Goal: Task Accomplishment & Management: Complete application form

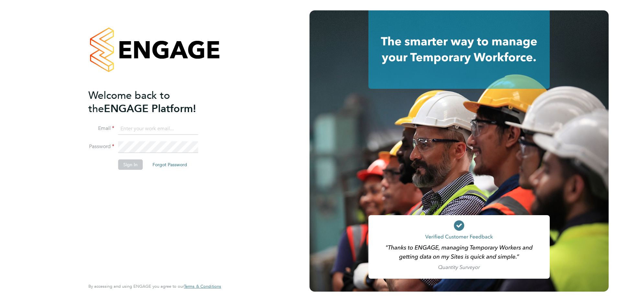
type input "renata.barbosa@ganymedesolutions.co.uk"
click at [131, 165] on button "Sign In" at bounding box center [130, 164] width 25 height 10
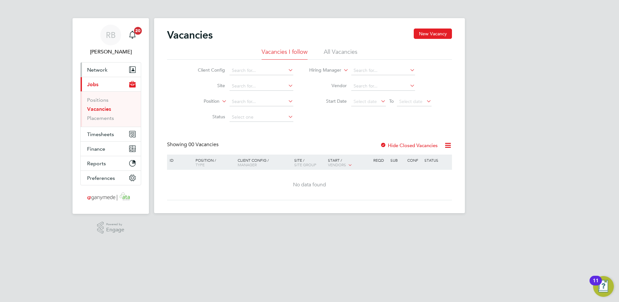
click at [102, 65] on button "Network" at bounding box center [111, 70] width 60 height 14
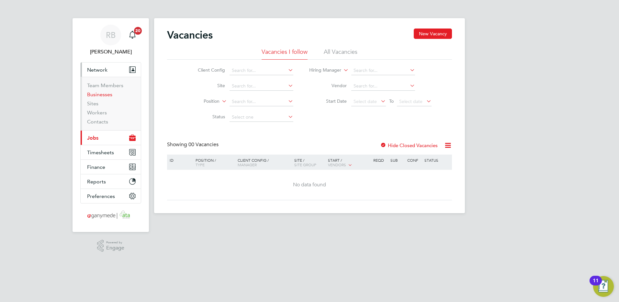
click at [102, 95] on link "Businesses" at bounding box center [99, 94] width 25 height 6
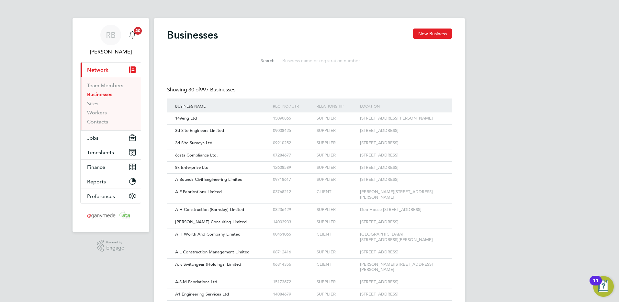
click at [287, 63] on input at bounding box center [326, 60] width 95 height 13
type input "n"
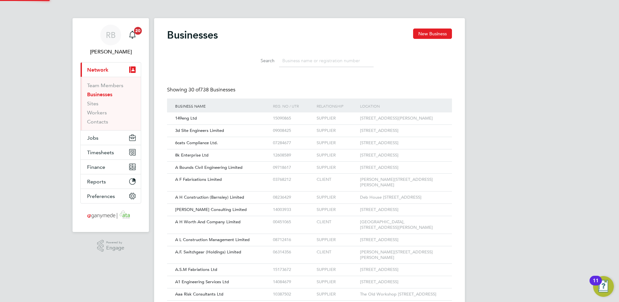
type input "b"
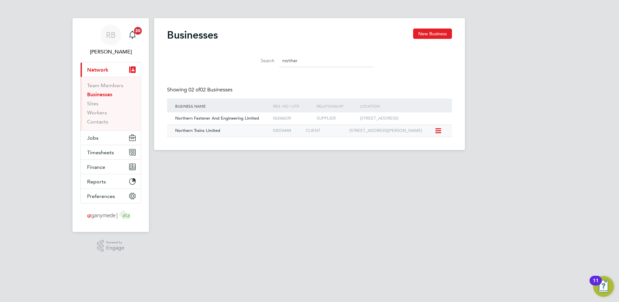
type input "norther"
click at [224, 136] on div "Northern Trains Limited" at bounding box center [223, 131] width 98 height 12
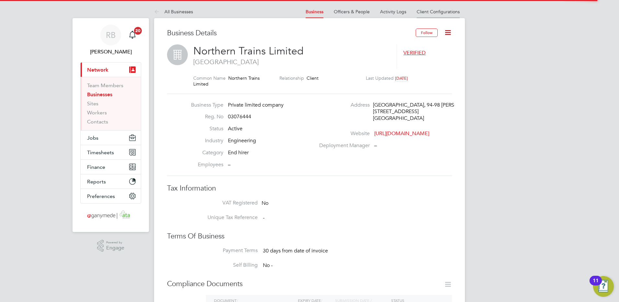
click at [448, 7] on li "Client Configurations" at bounding box center [438, 11] width 43 height 13
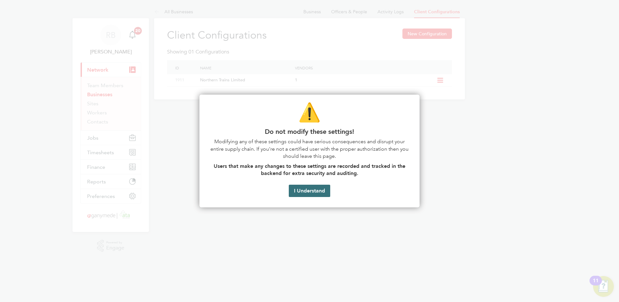
click at [310, 189] on button "I Understand" at bounding box center [309, 191] width 41 height 12
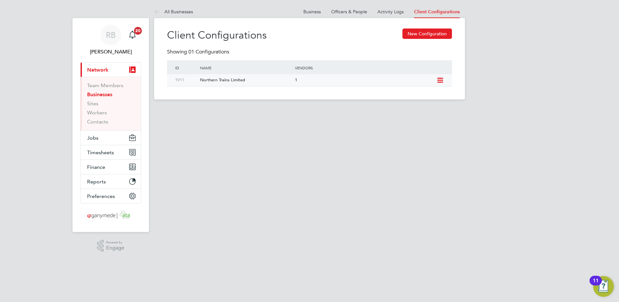
click at [436, 79] on icon at bounding box center [440, 80] width 8 height 5
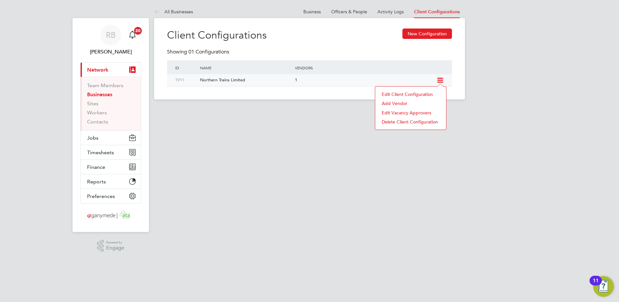
click at [415, 94] on li "Edit Client Configuration" at bounding box center [411, 94] width 64 height 9
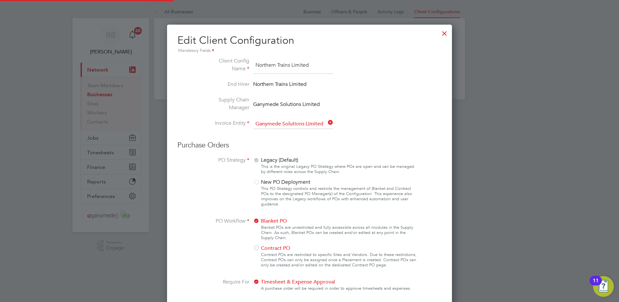
scroll to position [745, 285]
click at [442, 35] on div at bounding box center [445, 32] width 12 height 12
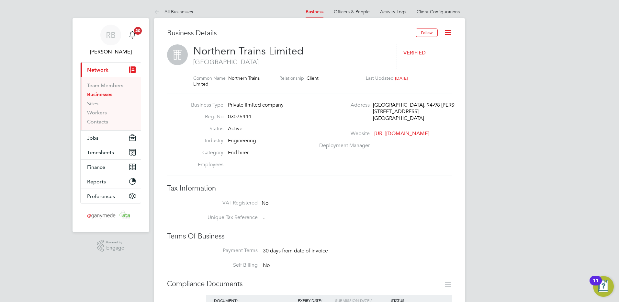
click at [450, 35] on icon at bounding box center [448, 32] width 8 height 8
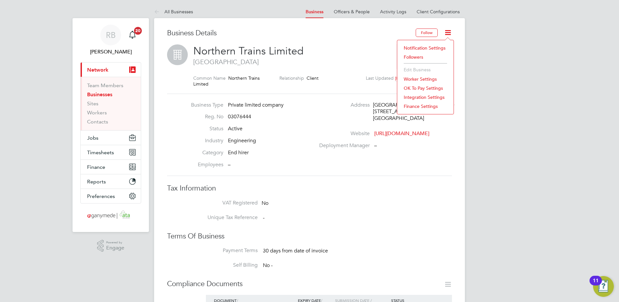
click at [366, 63] on span "London" at bounding box center [291, 62] width 197 height 8
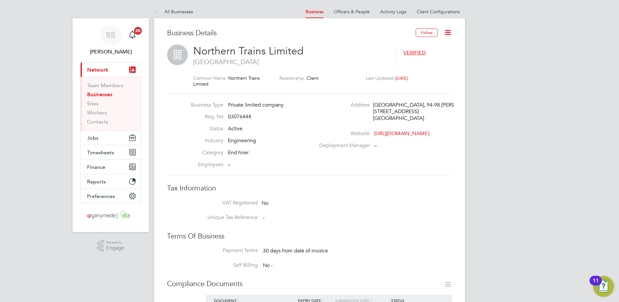
click at [450, 33] on icon at bounding box center [448, 32] width 8 height 8
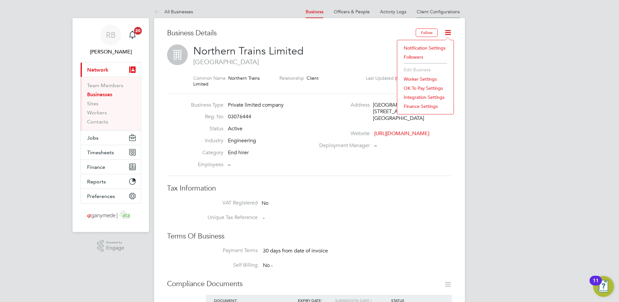
click at [431, 14] on li "Client Configurations" at bounding box center [438, 11] width 43 height 13
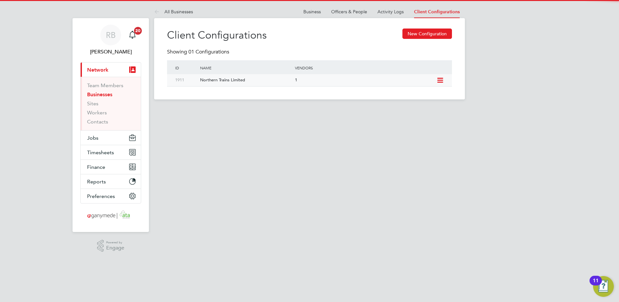
click at [442, 78] on icon at bounding box center [440, 80] width 8 height 5
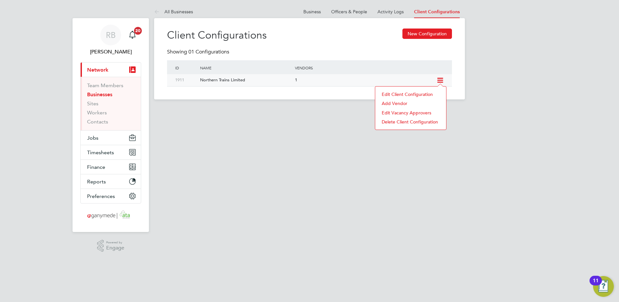
click at [406, 94] on li "Edit Client Configuration" at bounding box center [411, 94] width 64 height 9
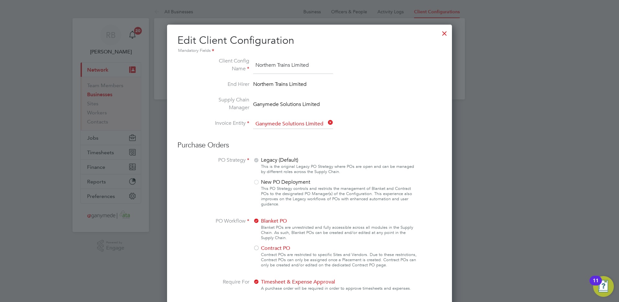
click at [444, 34] on div at bounding box center [445, 32] width 12 height 12
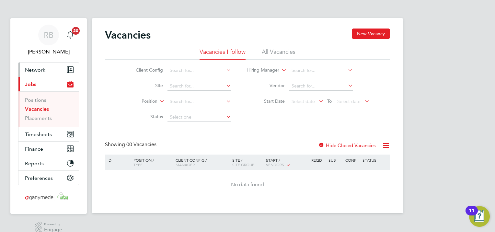
click at [44, 73] on button "Network" at bounding box center [48, 70] width 60 height 14
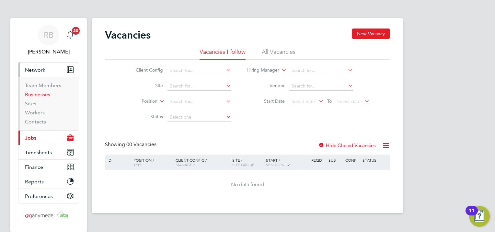
click at [46, 95] on link "Businesses" at bounding box center [37, 94] width 25 height 6
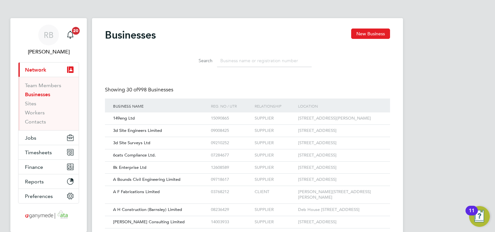
click at [269, 61] on input at bounding box center [264, 60] width 95 height 13
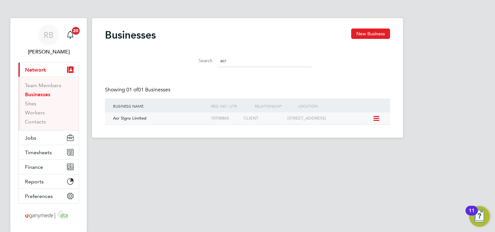
type input "acr"
click at [168, 123] on div "Acr Signs Limited" at bounding box center [160, 118] width 98 height 12
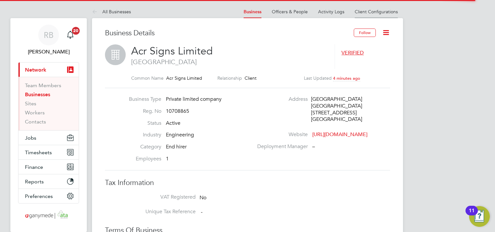
click at [383, 9] on link "Client Configurations" at bounding box center [376, 12] width 43 height 6
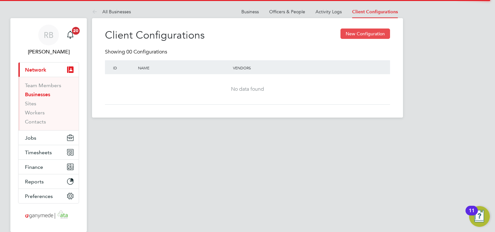
click at [373, 34] on button "New Configuration" at bounding box center [365, 33] width 50 height 10
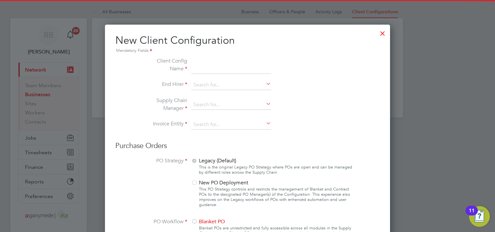
scroll to position [615, 285]
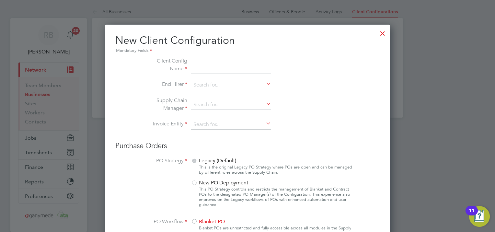
click at [203, 67] on input at bounding box center [231, 65] width 80 height 17
type input "a"
type input "ACR Signs"
click at [202, 80] on li "Client Config Name ACR Signs" at bounding box center [248, 68] width 218 height 23
click at [201, 83] on input at bounding box center [231, 85] width 80 height 10
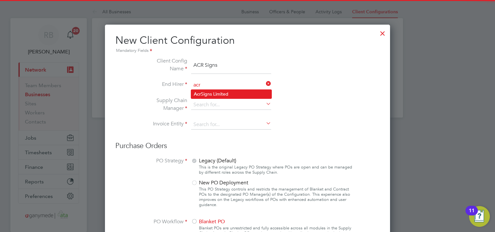
click at [205, 93] on li "Acr Signs Limited" at bounding box center [231, 94] width 80 height 9
type input "Acr Signs Limited"
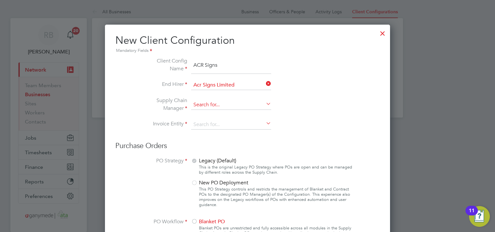
click at [204, 108] on input at bounding box center [231, 105] width 80 height 10
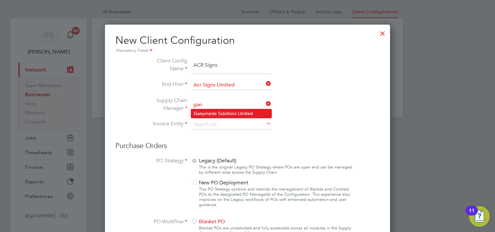
click at [214, 110] on li "Gan ymede Solutions Limited" at bounding box center [231, 113] width 80 height 9
type input "Ganymede Solutions Limited"
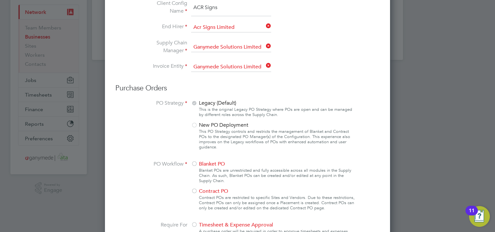
scroll to position [97, 0]
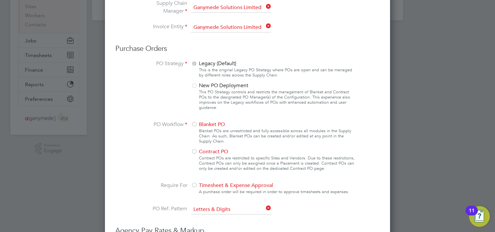
click at [195, 123] on div at bounding box center [194, 124] width 6 height 6
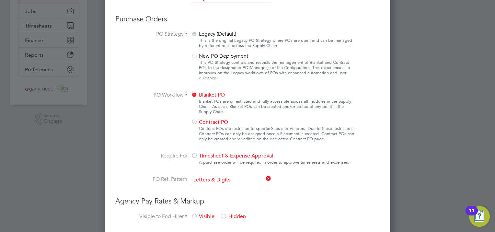
scroll to position [162, 0]
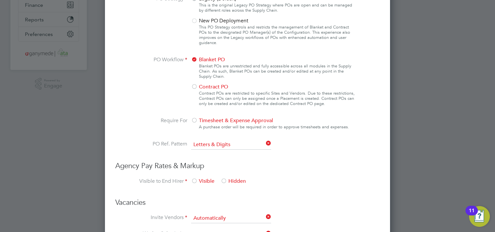
click at [196, 121] on div at bounding box center [194, 121] width 6 height 6
click at [265, 142] on icon at bounding box center [265, 143] width 0 height 9
click at [260, 143] on input at bounding box center [231, 145] width 80 height 10
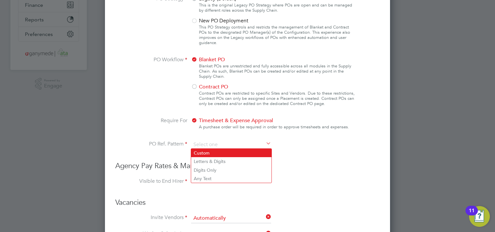
click at [223, 155] on li "Custom" at bounding box center [231, 153] width 80 height 8
type input "Custom"
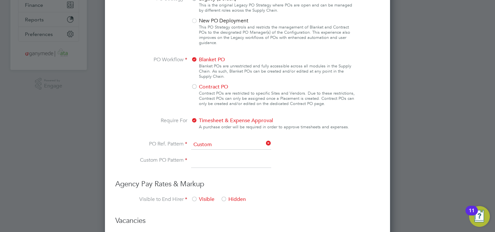
scroll to position [633, 285]
click at [210, 162] on input at bounding box center [231, 162] width 80 height 12
click at [270, 182] on h3 "Agency Pay Rates & Markup" at bounding box center [247, 183] width 264 height 9
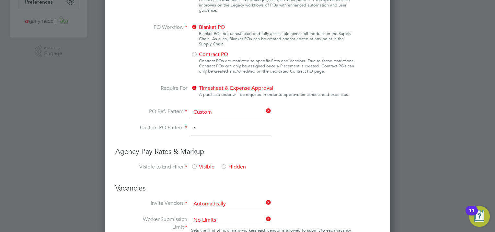
click at [223, 167] on div at bounding box center [224, 167] width 6 height 6
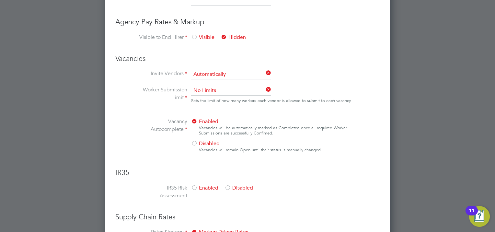
scroll to position [356, 0]
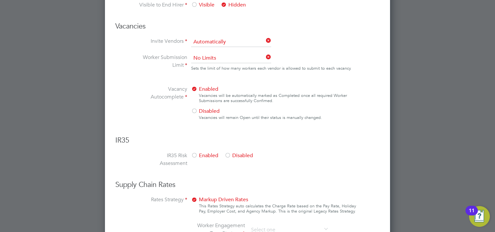
click at [228, 153] on div at bounding box center [227, 156] width 6 height 6
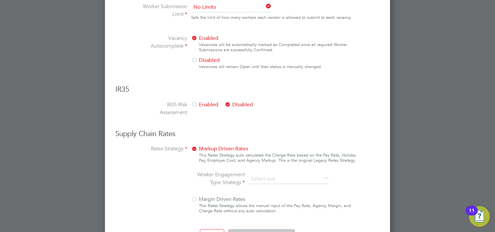
scroll to position [426, 0]
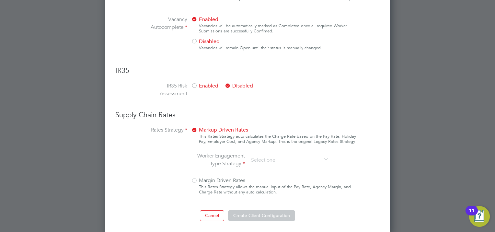
click at [296, 154] on li "Worker Engagement Type Strategy" at bounding box center [264, 160] width 137 height 17
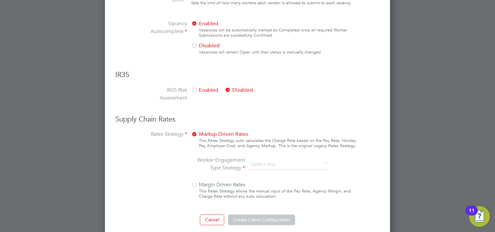
scroll to position [393, 0]
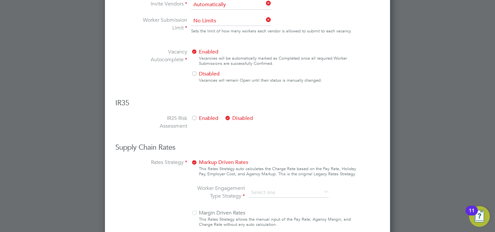
click at [194, 71] on div at bounding box center [194, 74] width 6 height 6
click at [322, 189] on icon at bounding box center [322, 192] width 0 height 9
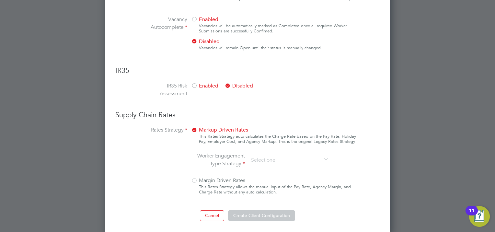
click at [192, 178] on div at bounding box center [194, 181] width 6 height 6
click at [194, 178] on div at bounding box center [194, 181] width 6 height 6
drag, startPoint x: 194, startPoint y: 178, endPoint x: 195, endPoint y: 172, distance: 6.2
click at [195, 178] on div at bounding box center [194, 181] width 6 height 6
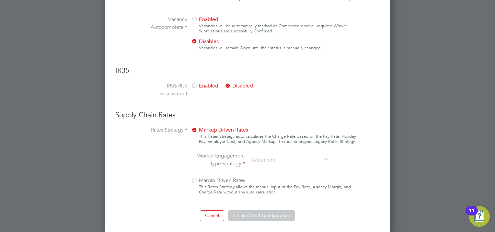
click at [184, 127] on label "Rates Strategy" at bounding box center [163, 161] width 49 height 71
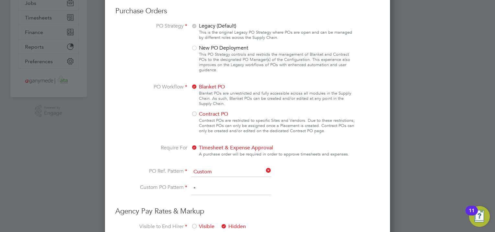
scroll to position [134, 0]
click at [206, 115] on span "Contract PO" at bounding box center [209, 114] width 37 height 6
click at [216, 48] on span "New PO Deployment" at bounding box center [219, 48] width 57 height 6
click at [194, 46] on div at bounding box center [194, 49] width 6 height 6
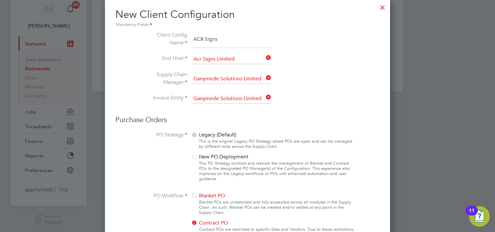
scroll to position [37, 0]
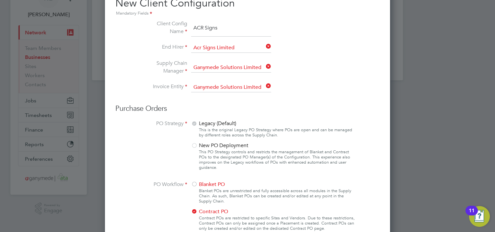
click at [196, 146] on div at bounding box center [194, 146] width 6 height 6
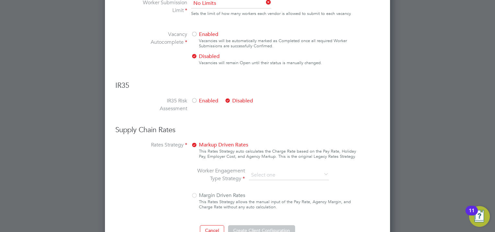
scroll to position [426, 0]
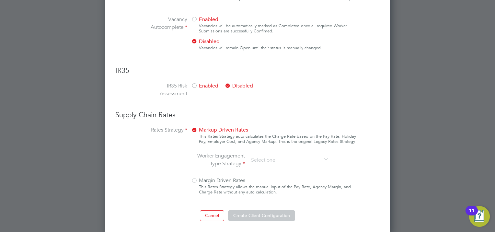
click at [241, 159] on label "Worker Engagement Type Strategy" at bounding box center [220, 160] width 49 height 16
click at [242, 160] on label "Worker Engagement Type Strategy" at bounding box center [220, 160] width 49 height 16
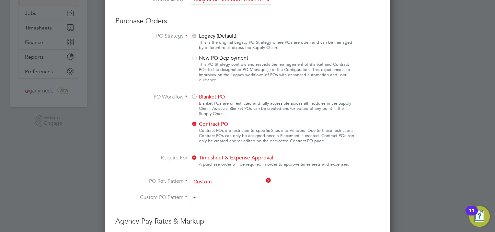
scroll to position [162, 0]
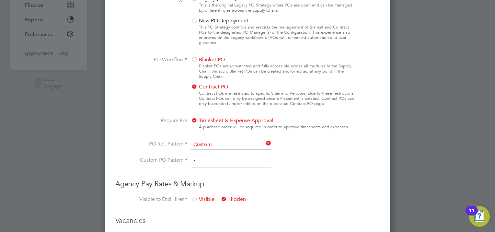
click at [193, 162] on input "*" at bounding box center [231, 162] width 80 height 12
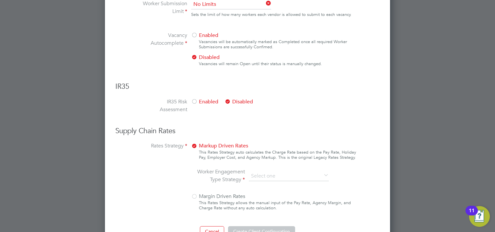
scroll to position [426, 0]
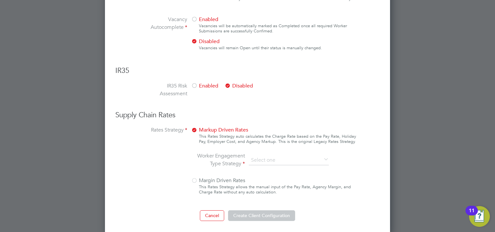
type input ".*"
click at [345, 87] on li "IR35 Risk Assessment Enabled Disabled" at bounding box center [248, 93] width 218 height 23
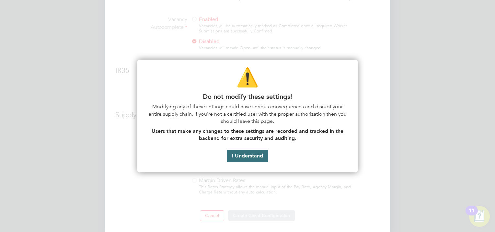
click at [250, 156] on button "I Understand" at bounding box center [247, 156] width 41 height 12
